Goal: Check status

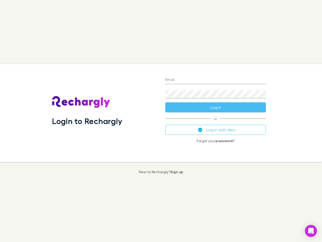
click at [161, 121] on div "Login to Rechargly" at bounding box center [104, 113] width 113 height 98
click at [216, 80] on input "Email" at bounding box center [216, 80] width 101 height 8
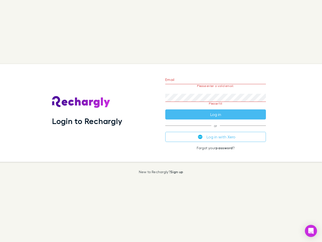
click at [216, 107] on form "Email Please enter a valid email. Password Please fill Log in" at bounding box center [216, 95] width 101 height 47
click at [216, 130] on div "Email Please enter a valid email. Password Please fill Log in or Log in with Xe…" at bounding box center [215, 113] width 109 height 98
click at [311, 231] on icon "Open Intercom Messenger" at bounding box center [311, 231] width 5 height 6
